Goal: Navigation & Orientation: Go to known website

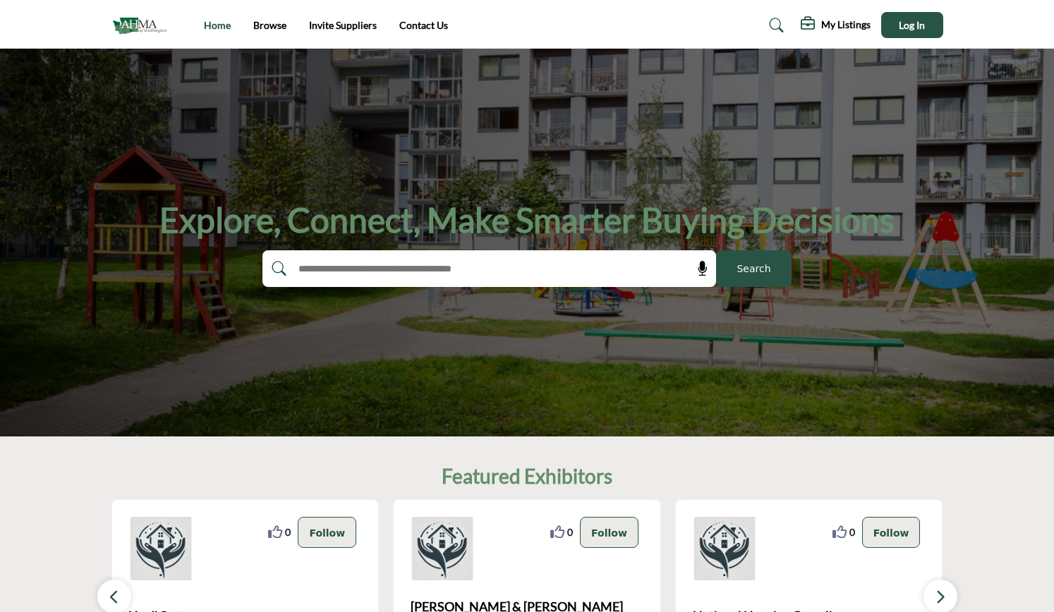
click at [223, 25] on link "Home" at bounding box center [217, 25] width 27 height 12
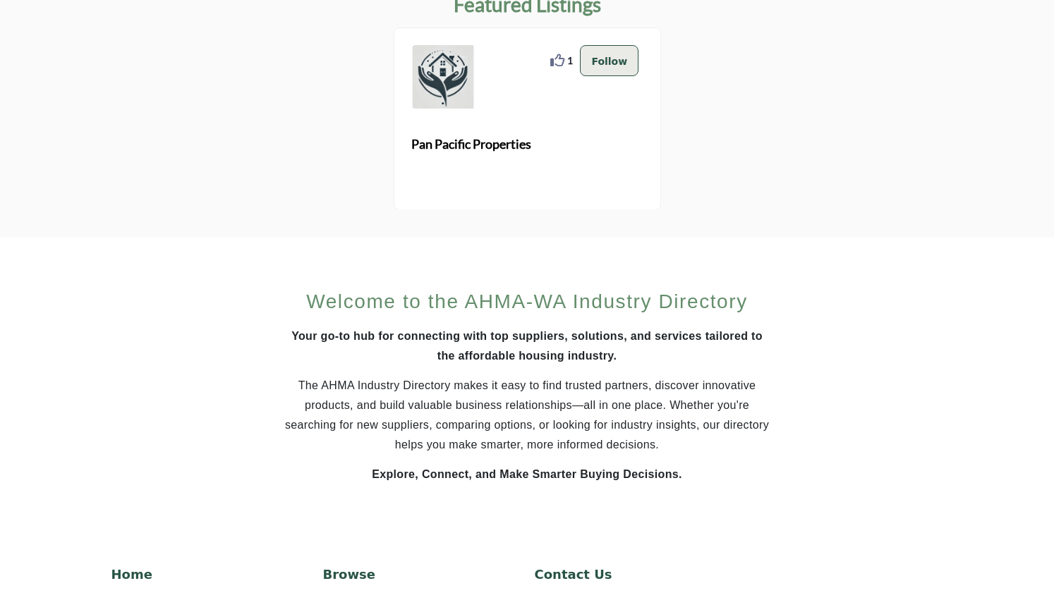
scroll to position [871, 0]
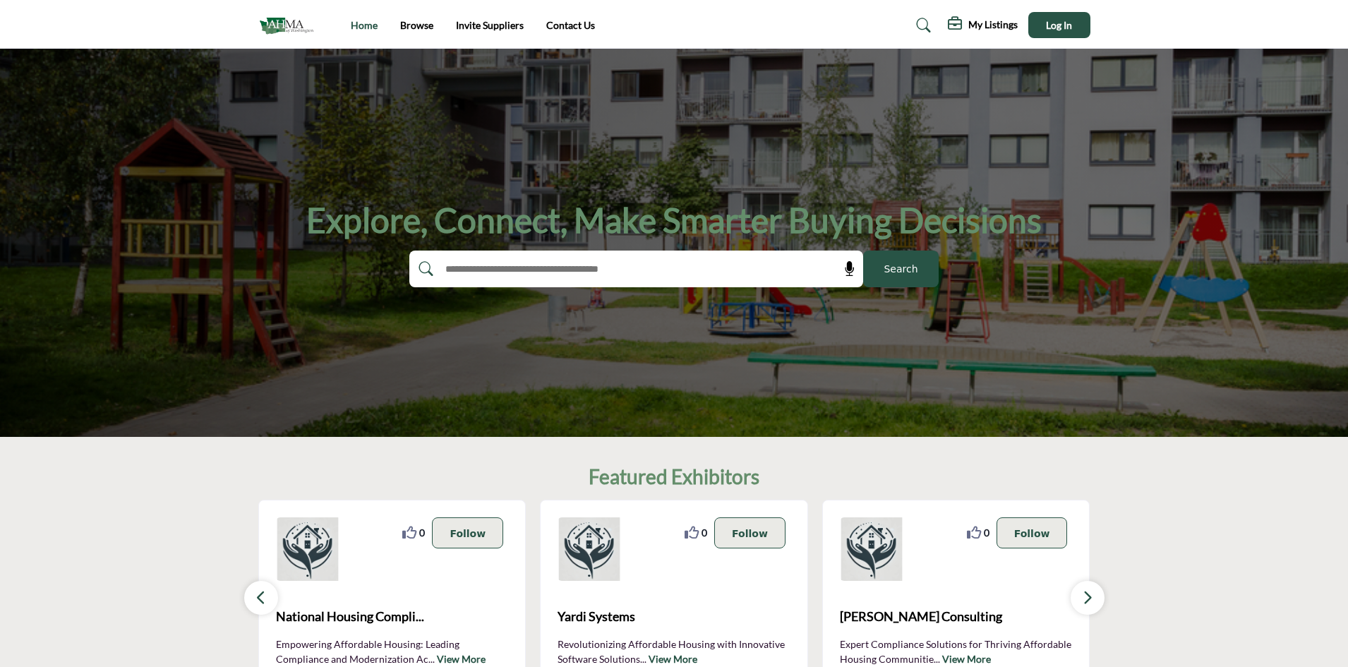
click at [367, 28] on link "Home" at bounding box center [364, 25] width 27 height 12
click at [283, 25] on img at bounding box center [289, 24] width 63 height 23
